Goal: Transaction & Acquisition: Purchase product/service

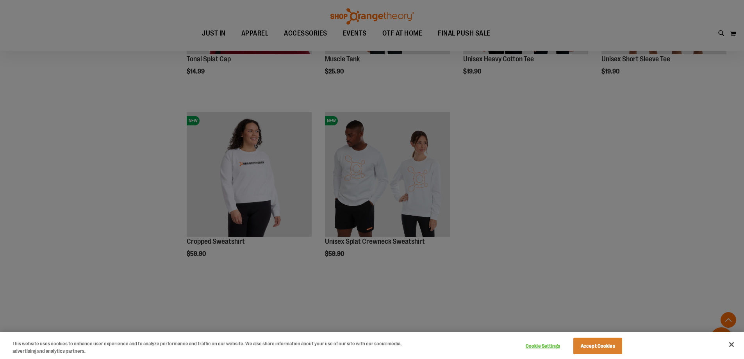
scroll to position [234, 0]
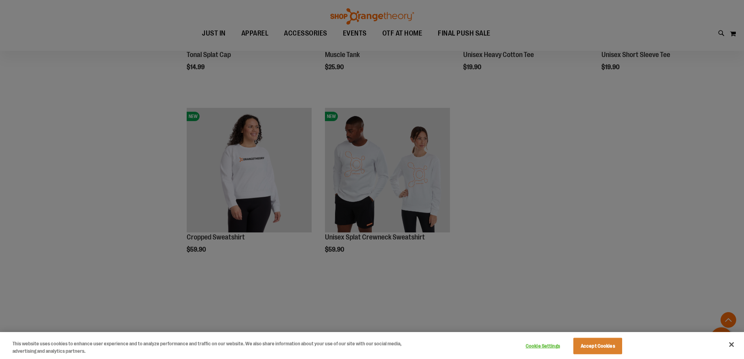
click at [404, 178] on div at bounding box center [372, 179] width 744 height 359
click at [603, 347] on button "Accept Cookies" at bounding box center [598, 346] width 49 height 16
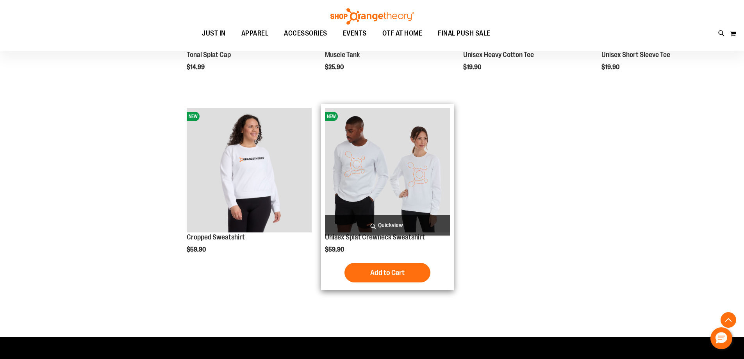
click at [384, 172] on img "product" at bounding box center [387, 170] width 125 height 125
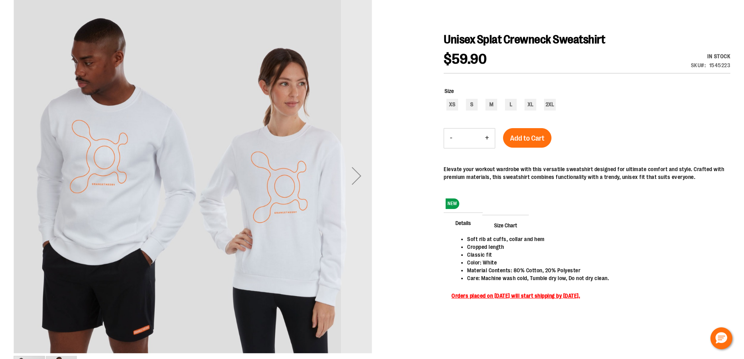
scroll to position [117, 0]
click at [518, 235] on span "Size Chart" at bounding box center [505, 225] width 46 height 20
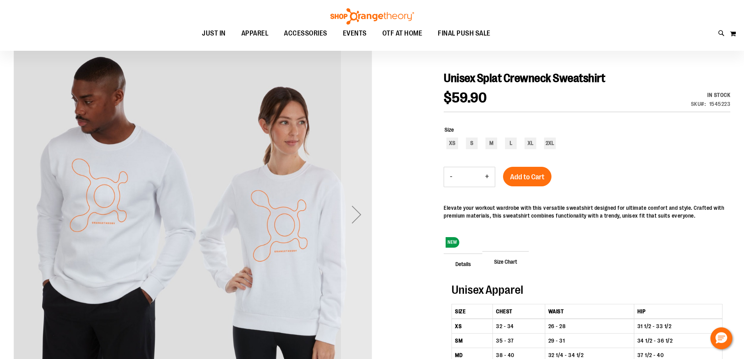
scroll to position [78, 0]
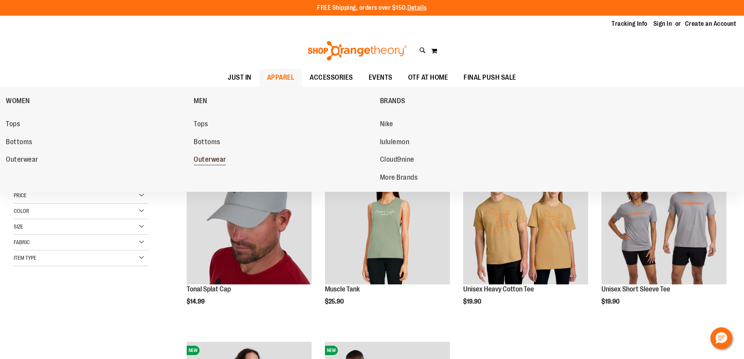
click at [216, 162] on span "Outerwear" at bounding box center [210, 160] width 32 height 10
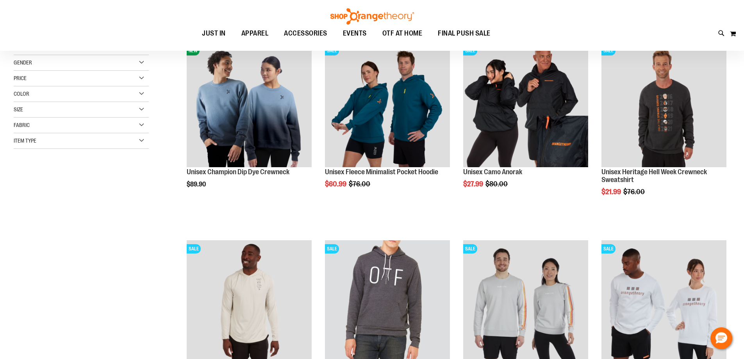
scroll to position [30, 0]
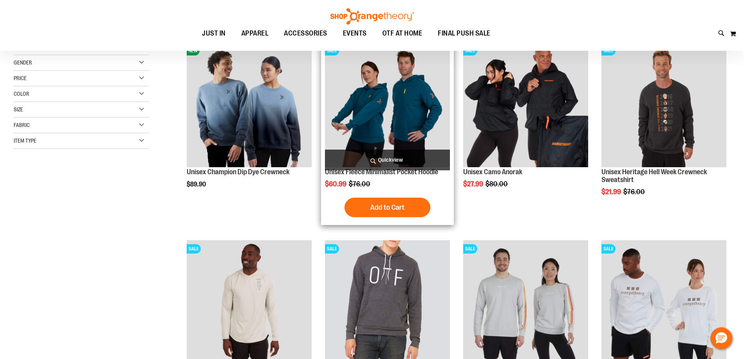
click at [393, 121] on img "product" at bounding box center [387, 104] width 125 height 125
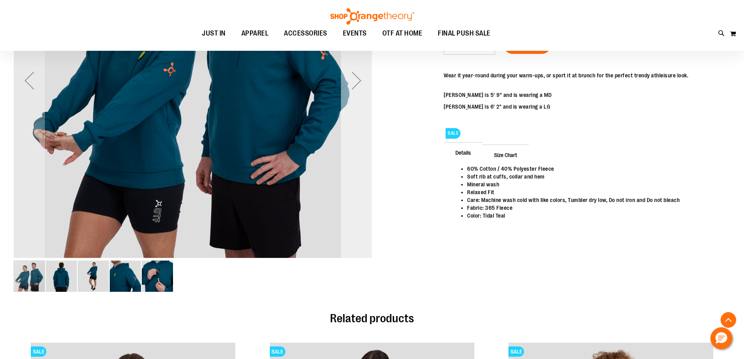
scroll to position [147, 0]
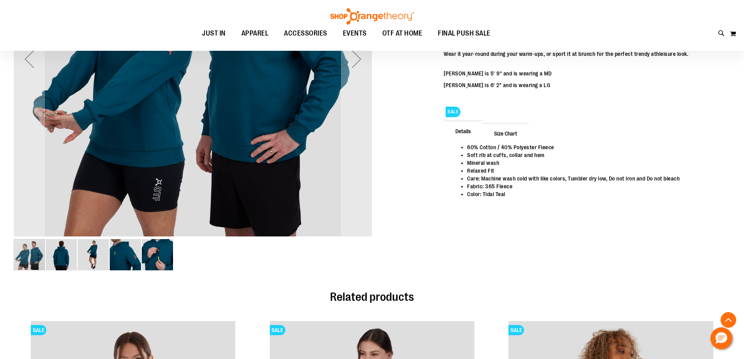
click at [28, 262] on div "carousel" at bounding box center [29, 254] width 31 height 31
click at [57, 263] on img "image 2 of 5" at bounding box center [61, 254] width 31 height 31
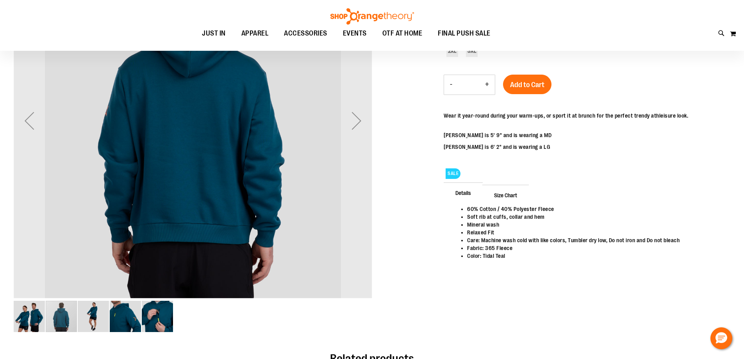
scroll to position [108, 0]
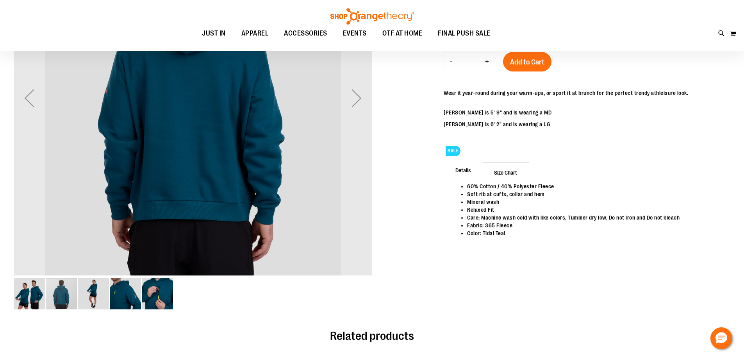
click at [97, 295] on img "image 3 of 5" at bounding box center [93, 293] width 31 height 31
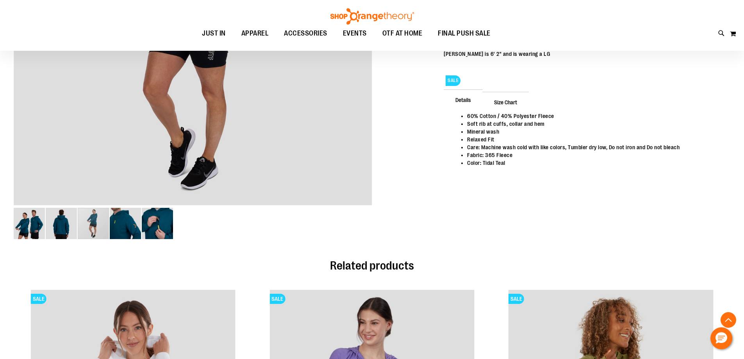
scroll to position [194, 0]
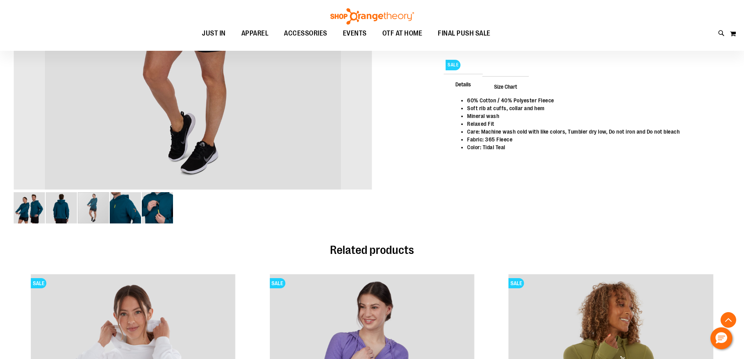
click at [132, 212] on img "image 4 of 5" at bounding box center [125, 207] width 31 height 31
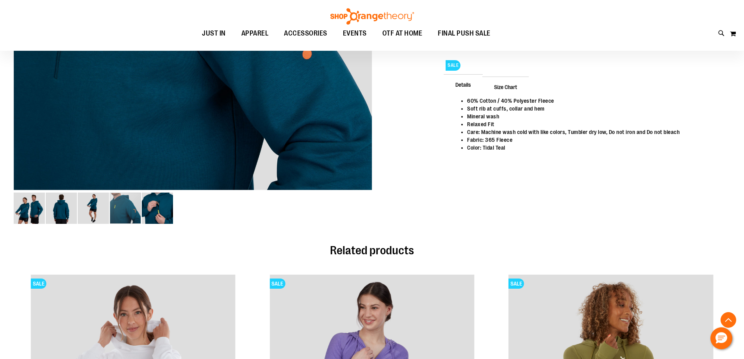
scroll to position [195, 0]
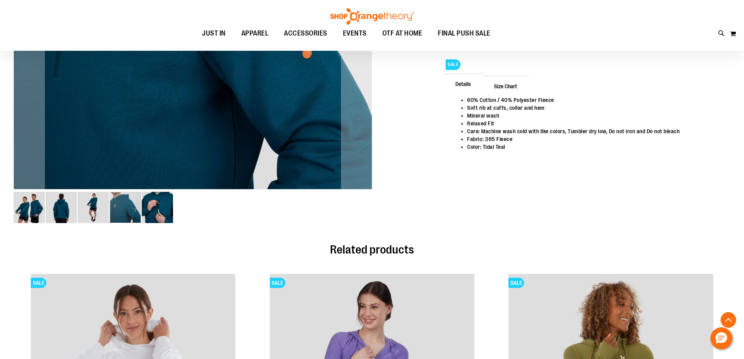
click at [153, 212] on img "image 5 of 5" at bounding box center [157, 207] width 31 height 31
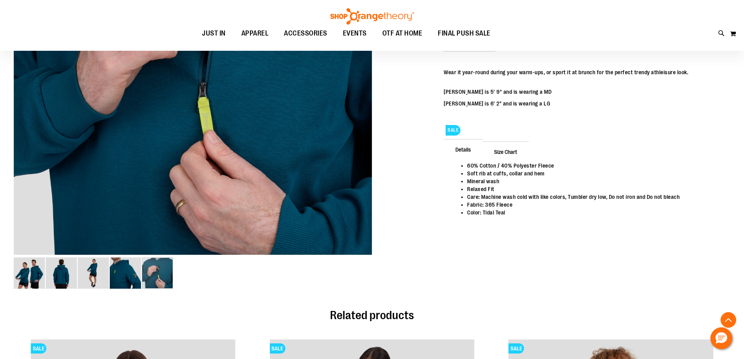
scroll to position [0, 0]
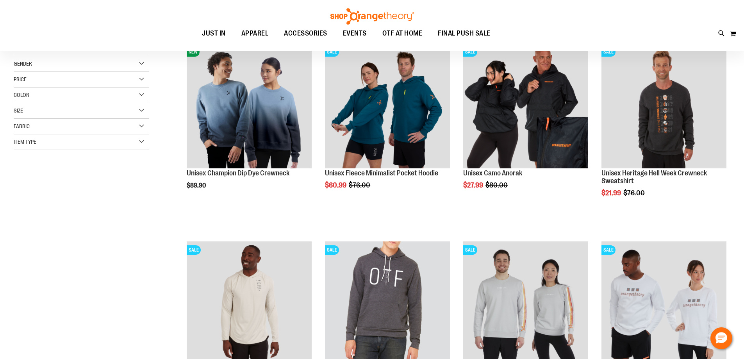
scroll to position [122, 0]
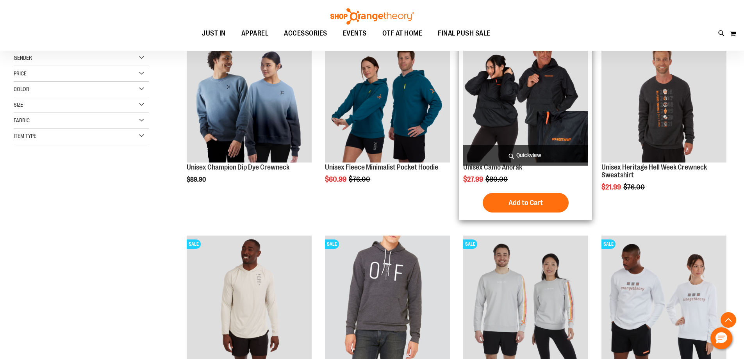
click at [541, 110] on img "product" at bounding box center [525, 100] width 125 height 125
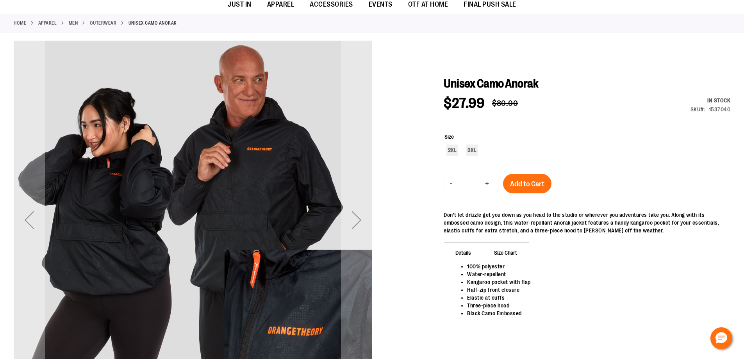
scroll to position [73, 0]
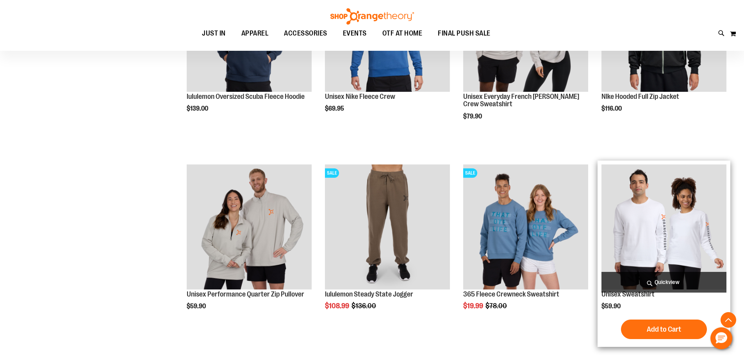
scroll to position [721, 0]
